Goal: Task Accomplishment & Management: Manage account settings

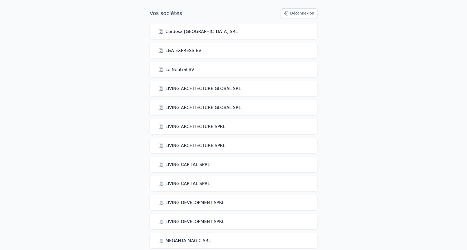
click at [301, 12] on button "Déconnexion" at bounding box center [298, 12] width 37 height 9
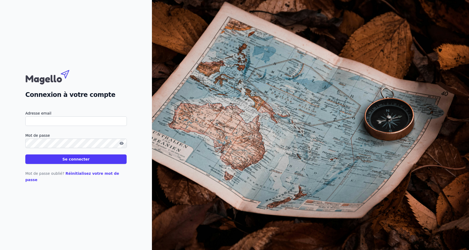
click at [75, 124] on input "Adresse email" at bounding box center [75, 120] width 101 height 9
type input "[PERSON_NAME][EMAIL_ADDRESS][DOMAIN_NAME]"
click at [25, 154] on button "Se connecter" at bounding box center [75, 158] width 101 height 9
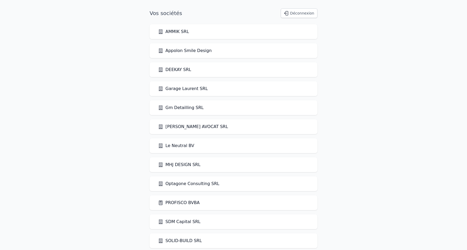
click at [179, 204] on link "PROFISCO BVBA" at bounding box center [179, 202] width 42 height 6
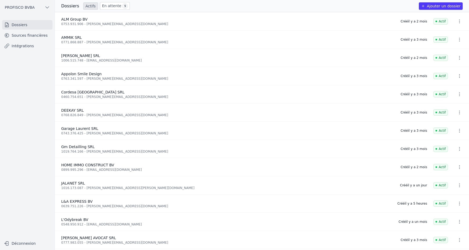
click at [40, 35] on link "Sources financières" at bounding box center [27, 35] width 50 height 9
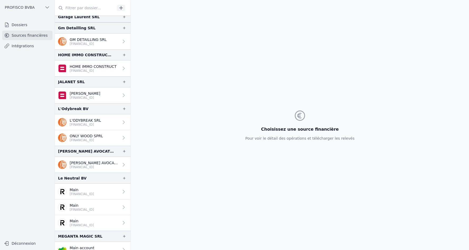
scroll to position [264, 0]
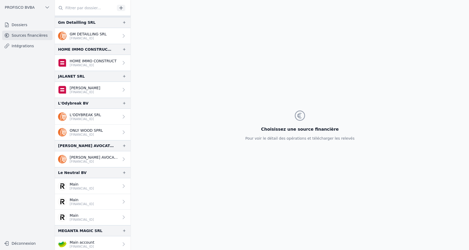
click at [123, 185] on icon at bounding box center [124, 186] width 2 height 4
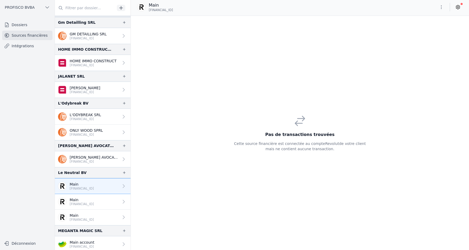
click at [119, 200] on div at bounding box center [122, 201] width 7 height 5
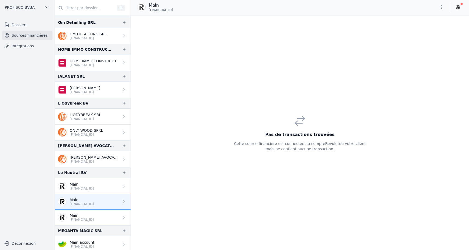
click at [119, 216] on div at bounding box center [122, 216] width 7 height 5
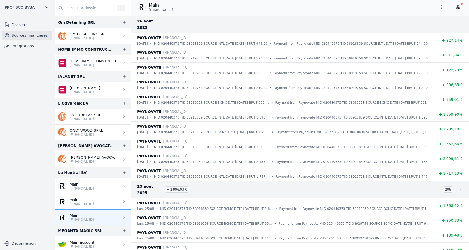
click at [456, 8] on icon at bounding box center [458, 7] width 4 height 4
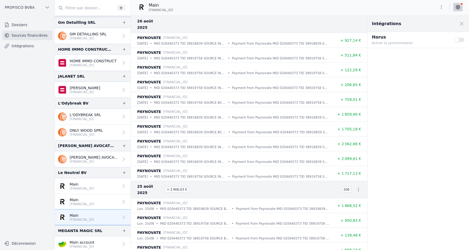
click at [461, 40] on button "Use setting" at bounding box center [459, 39] width 11 height 5
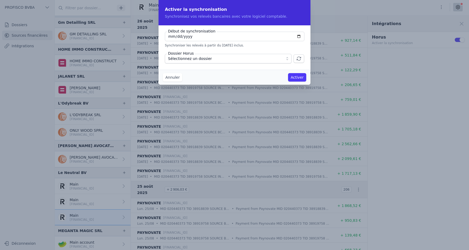
type input "[DATE]"
click at [214, 56] on span "Sélectionnez un dossier" at bounding box center [224, 58] width 113 height 6
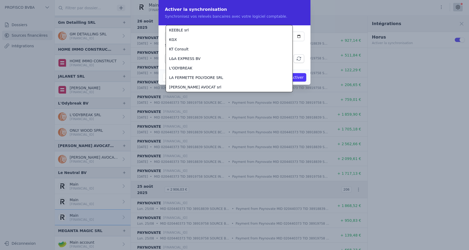
scroll to position [911, 0]
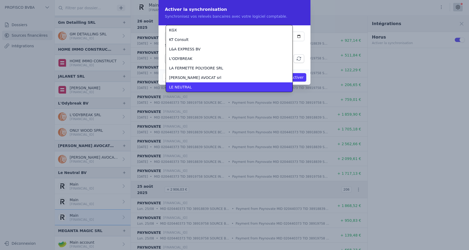
click at [189, 86] on span "LE NEUTRAL" at bounding box center [180, 86] width 23 height 5
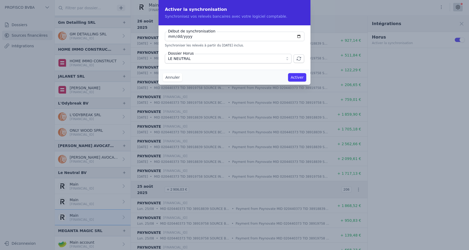
click at [302, 77] on button "Activer" at bounding box center [297, 77] width 18 height 8
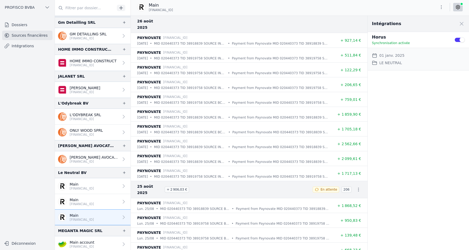
click at [25, 23] on link "Dossiers" at bounding box center [27, 24] width 50 height 9
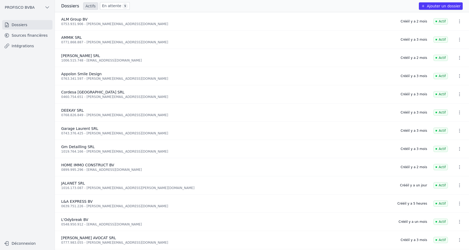
click at [109, 6] on link "En attente 9" at bounding box center [115, 6] width 30 height 8
